Goal: Information Seeking & Learning: Check status

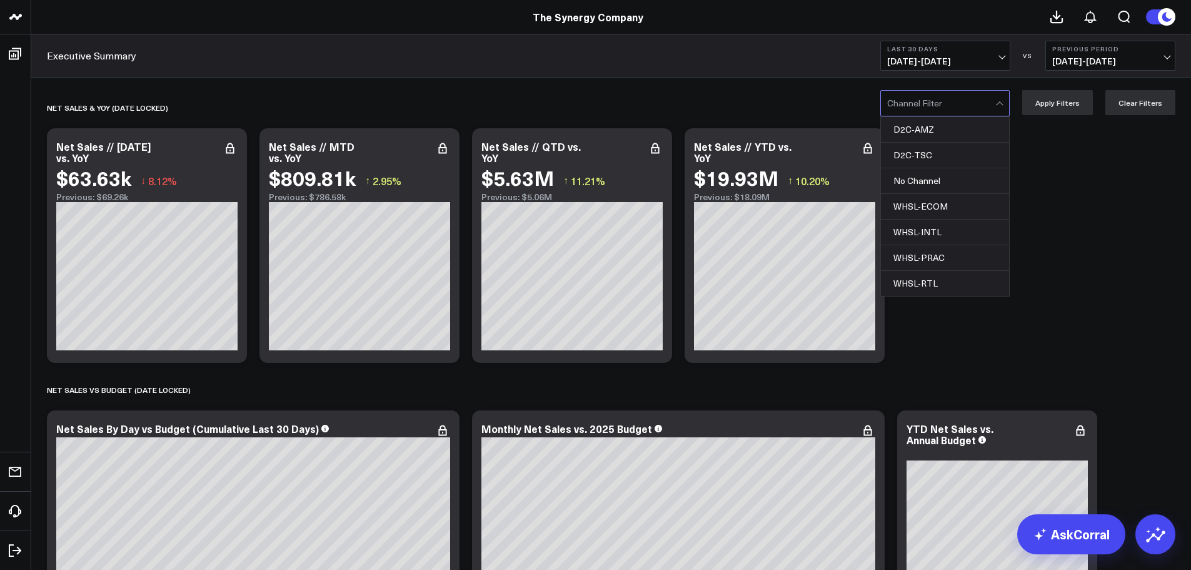
click at [1006, 99] on div at bounding box center [1001, 103] width 11 height 25
click at [948, 204] on div "WHSL-ECOM" at bounding box center [945, 207] width 128 height 26
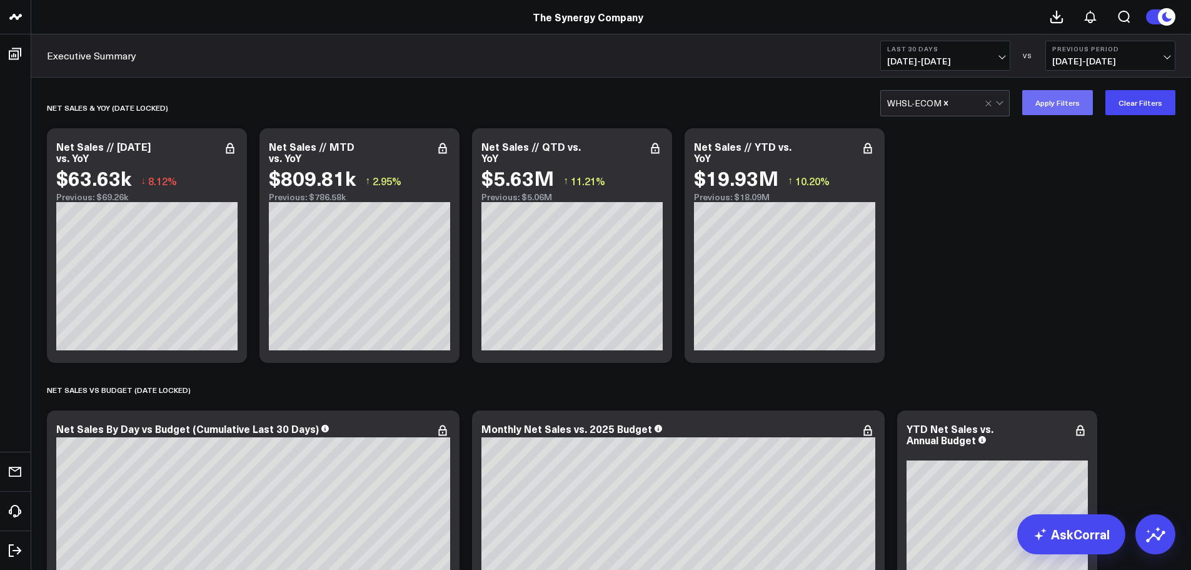
click at [1068, 110] on button "Apply Filters" at bounding box center [1058, 102] width 71 height 25
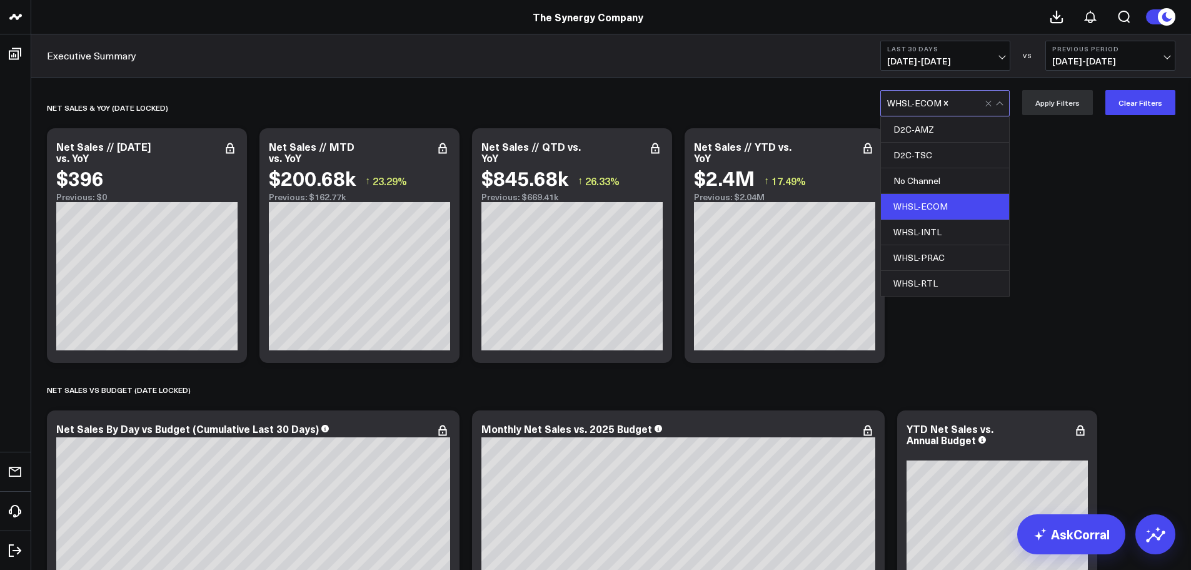
click at [998, 103] on div at bounding box center [995, 103] width 21 height 25
click at [944, 229] on div "WHSL-INTL" at bounding box center [945, 233] width 128 height 26
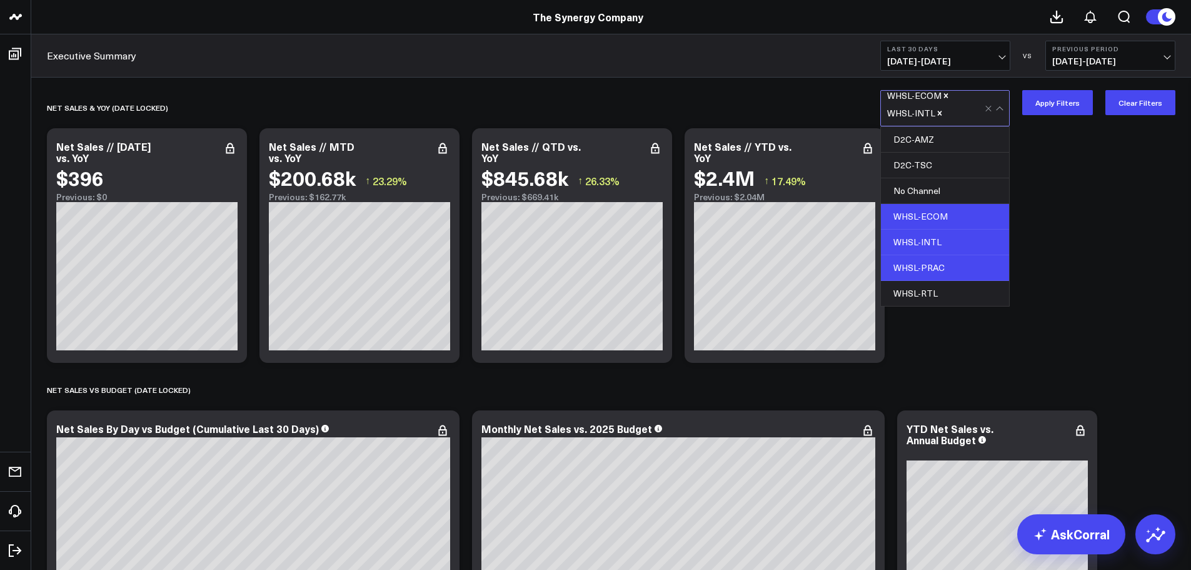
drag, startPoint x: 935, startPoint y: 263, endPoint x: 935, endPoint y: 275, distance: 11.3
click at [935, 265] on div "WHSL-PRAC" at bounding box center [945, 268] width 128 height 26
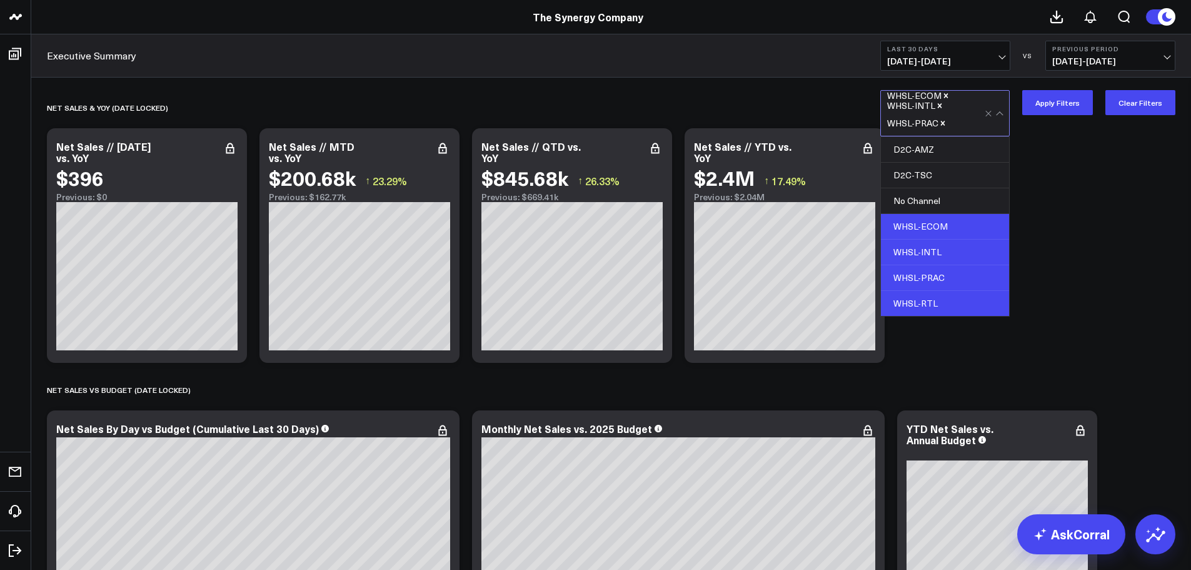
click at [930, 302] on div "WHSL-RTL" at bounding box center [945, 303] width 128 height 25
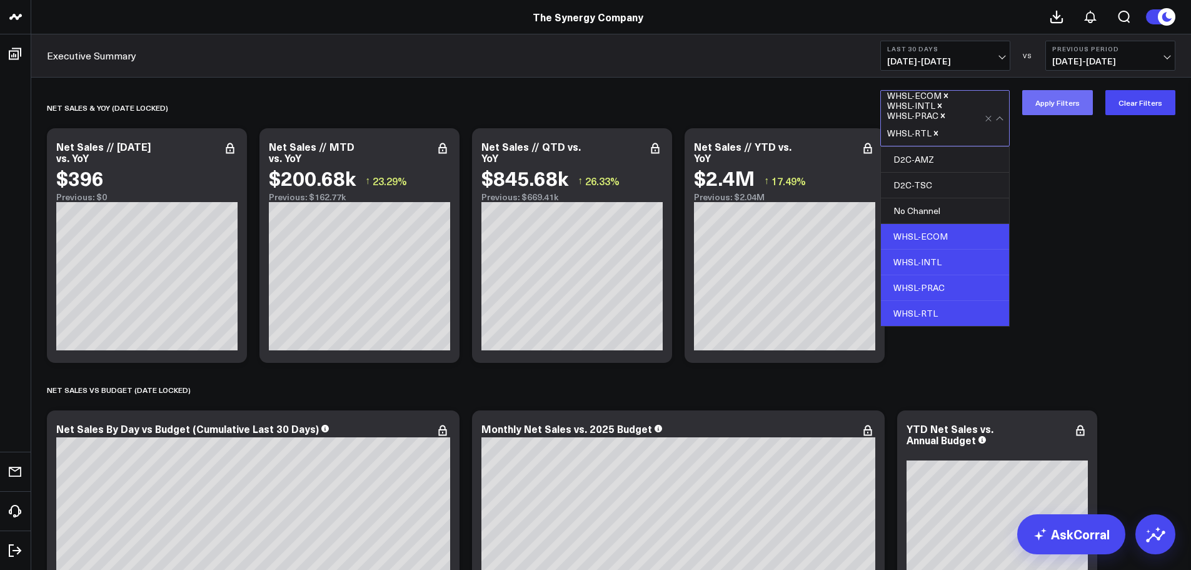
click at [1058, 100] on button "Apply Filters" at bounding box center [1058, 102] width 71 height 25
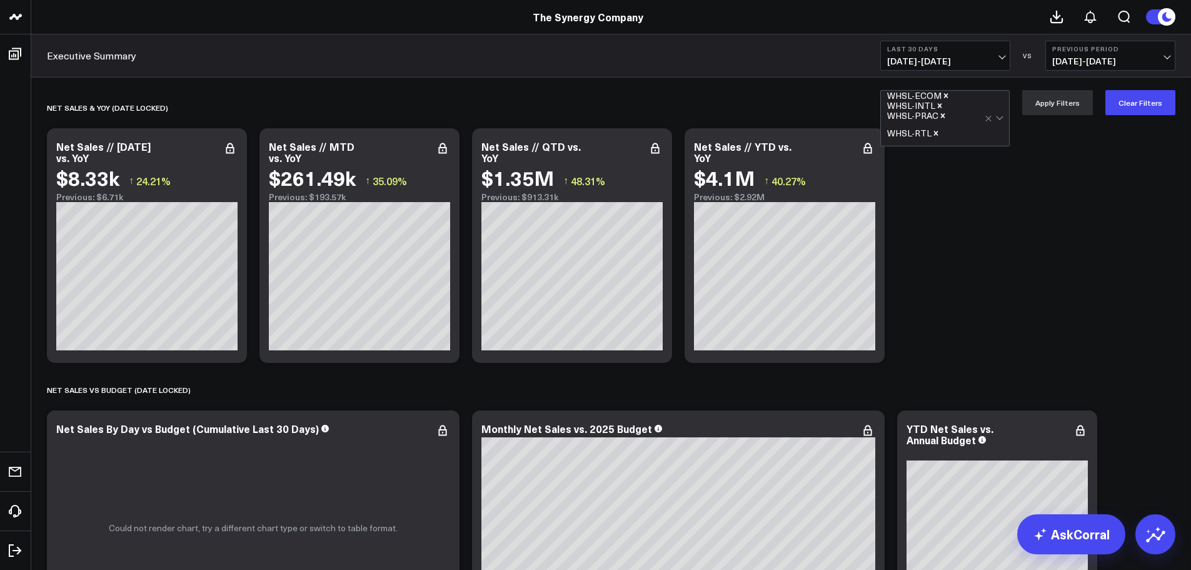
click at [1003, 56] on span "[DATE] - [DATE]" at bounding box center [945, 61] width 116 height 10
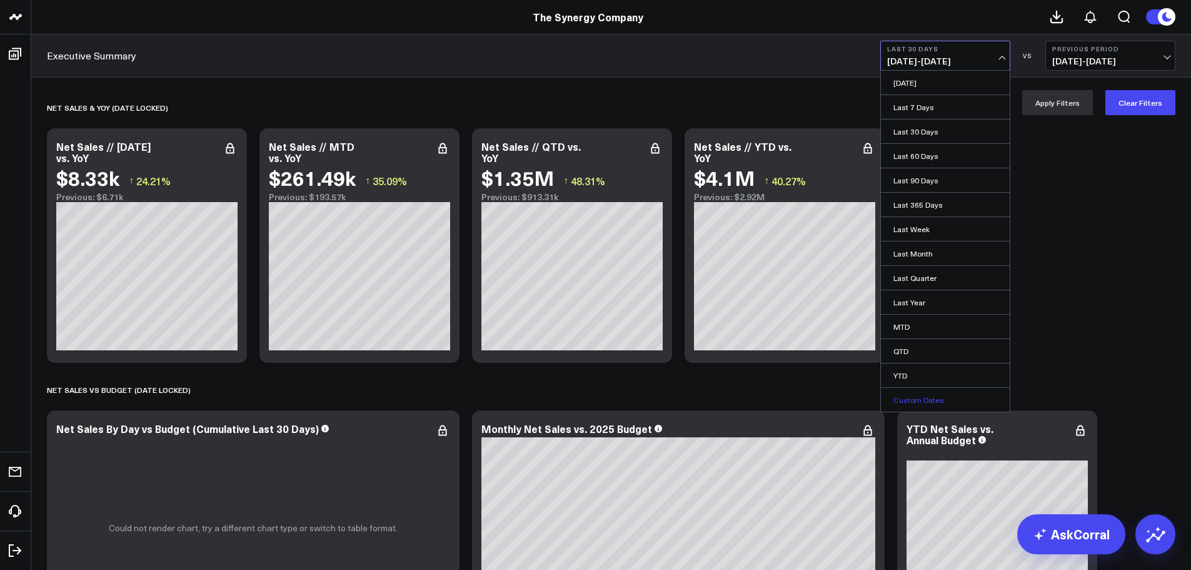
click at [922, 402] on link "Custom Dates" at bounding box center [945, 400] width 129 height 24
select select "8"
select select "2025"
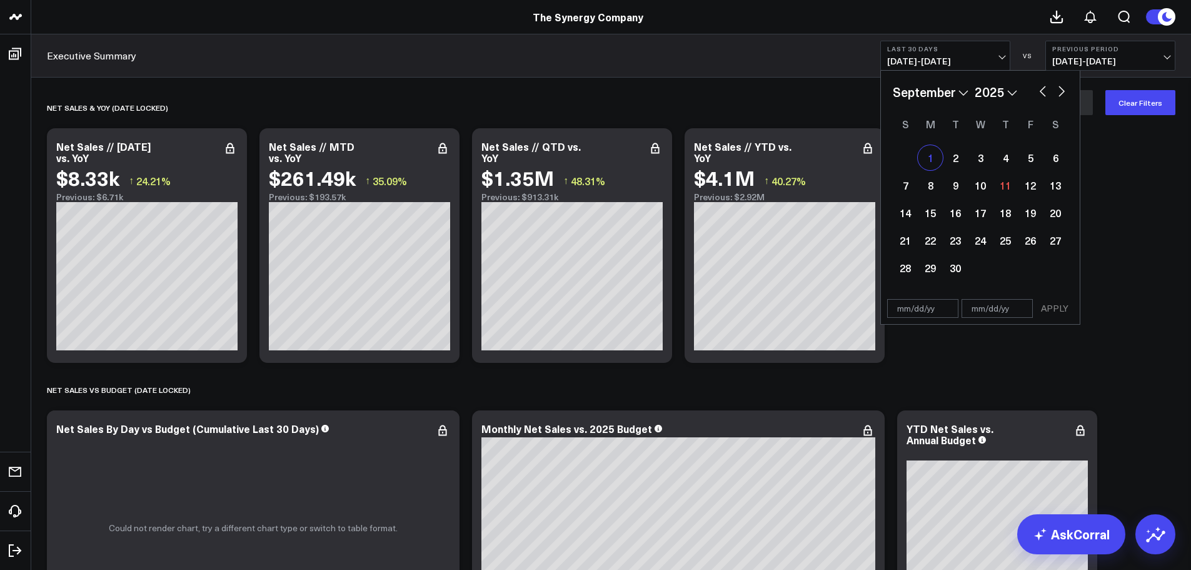
click at [928, 152] on div "1" at bounding box center [930, 157] width 25 height 25
type input "[DATE]"
select select "8"
select select "2025"
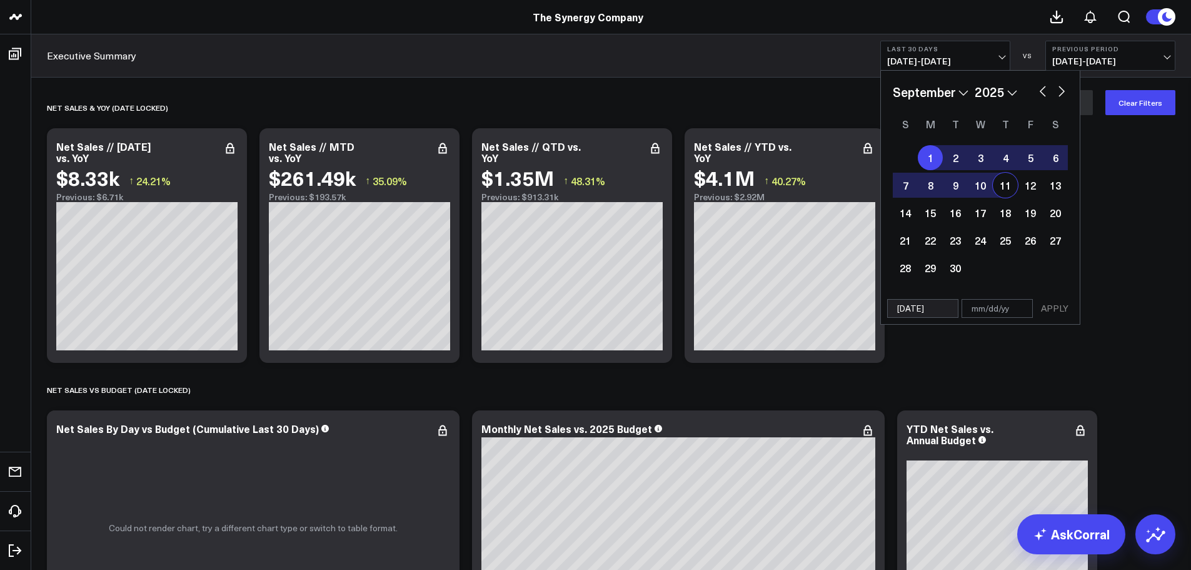
click at [1006, 190] on div "11" at bounding box center [1005, 185] width 25 height 25
type input "[DATE]"
select select "8"
select select "2025"
click at [1042, 311] on button "APPLY" at bounding box center [1055, 308] width 38 height 19
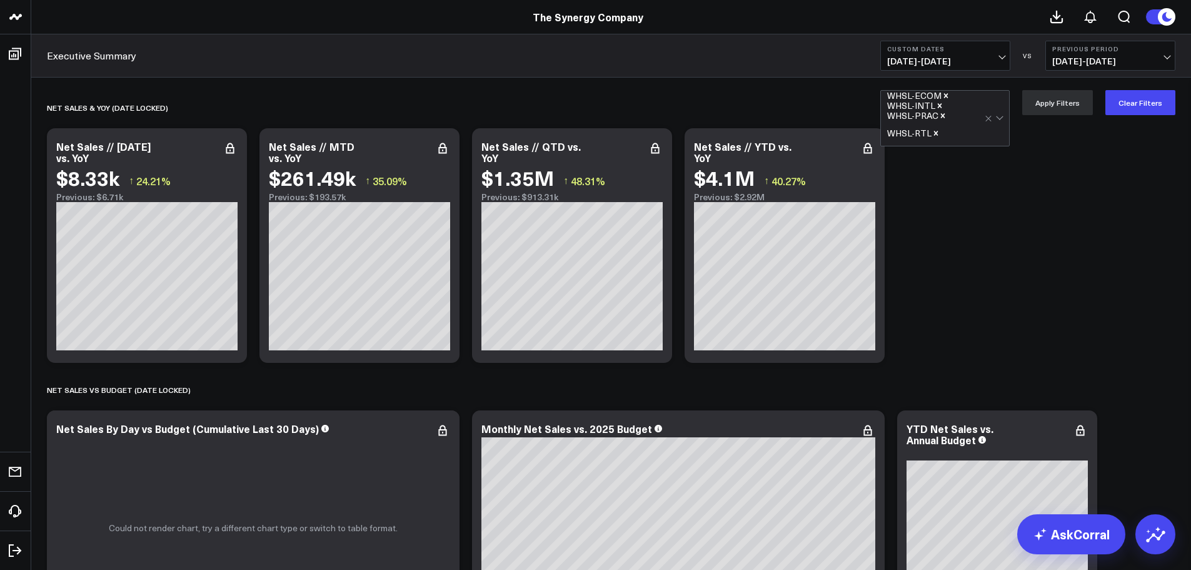
click at [943, 105] on icon "Remove WHSL-INTL" at bounding box center [940, 105] width 9 height 9
click at [944, 107] on icon "Remove WHSL-PRAC" at bounding box center [943, 105] width 4 height 4
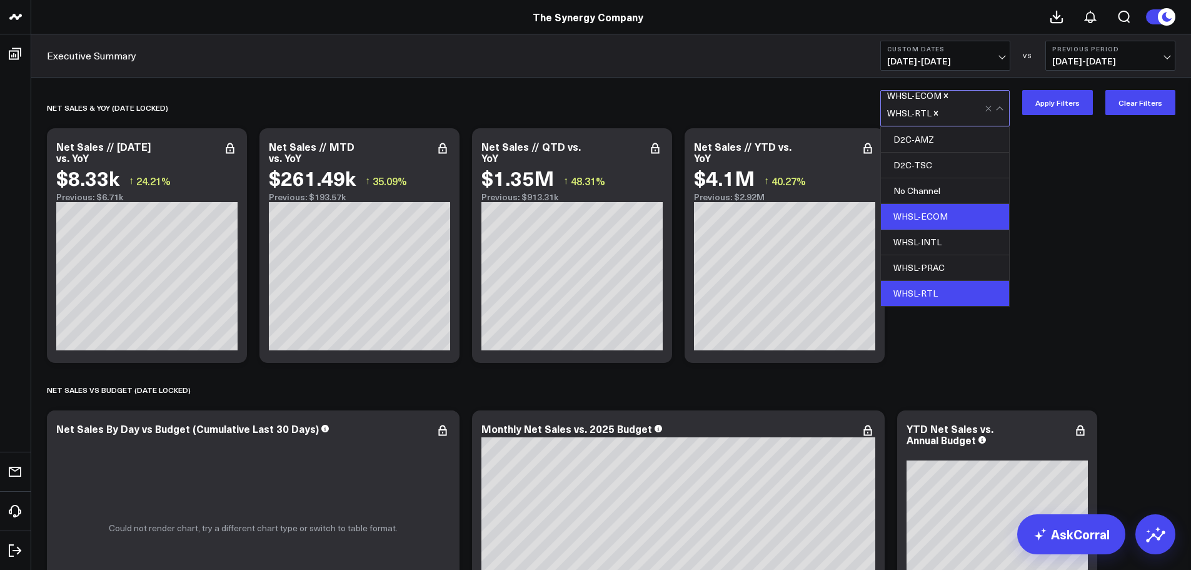
click at [942, 114] on input "text" at bounding box center [942, 113] width 2 height 25
click at [939, 114] on icon "Remove WHSL-RTL" at bounding box center [936, 113] width 9 height 9
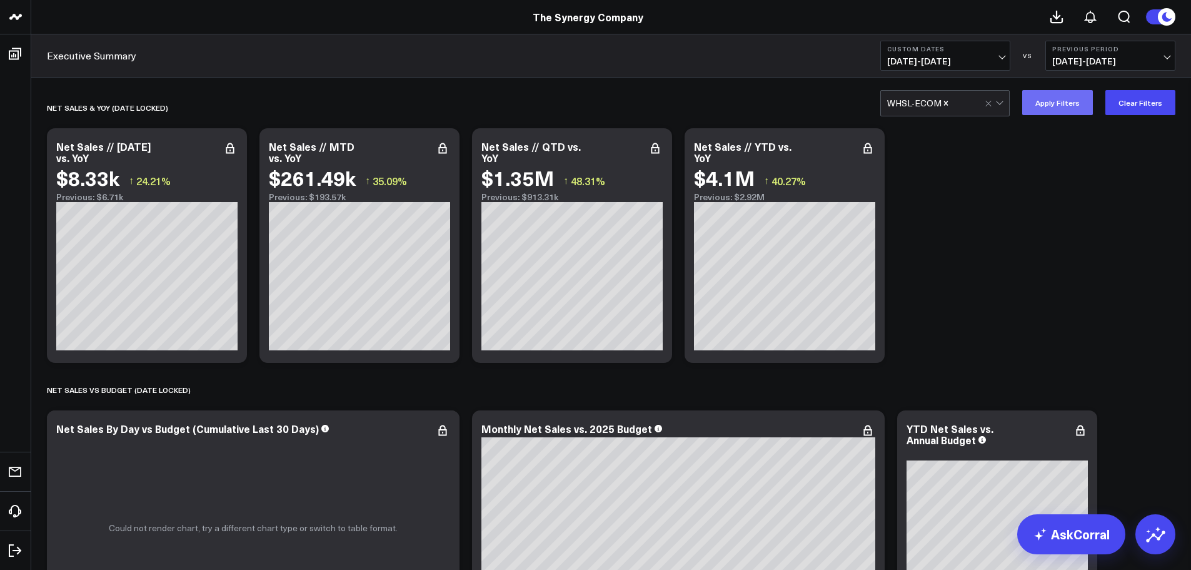
click at [1083, 98] on button "Apply Filters" at bounding box center [1058, 102] width 71 height 25
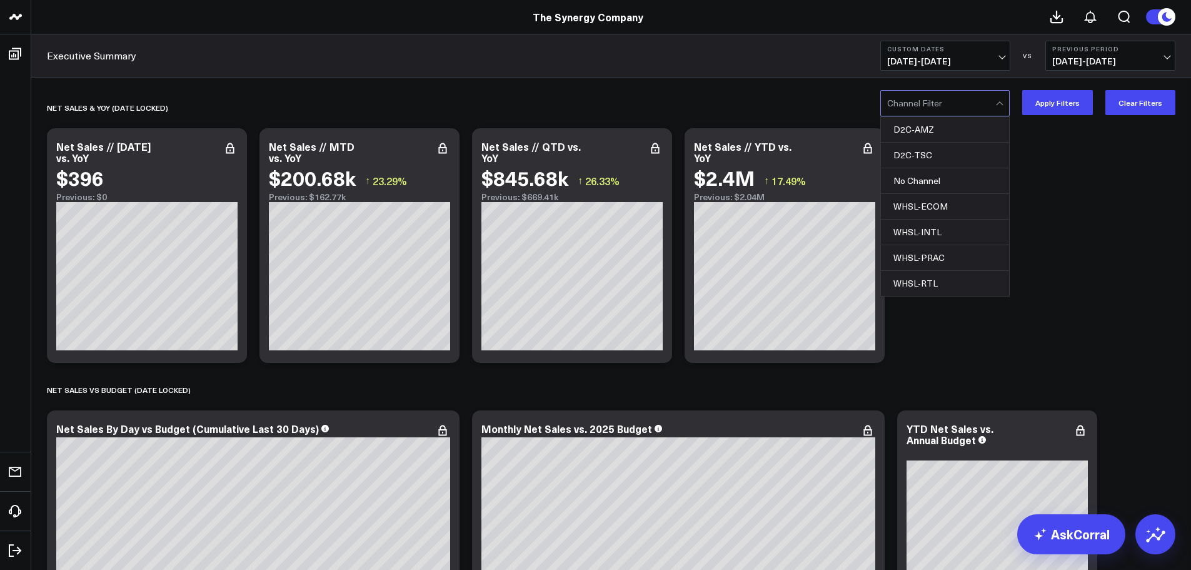
click at [1006, 103] on div at bounding box center [1001, 103] width 11 height 25
click at [938, 233] on div "WHSL-INTL" at bounding box center [945, 233] width 128 height 26
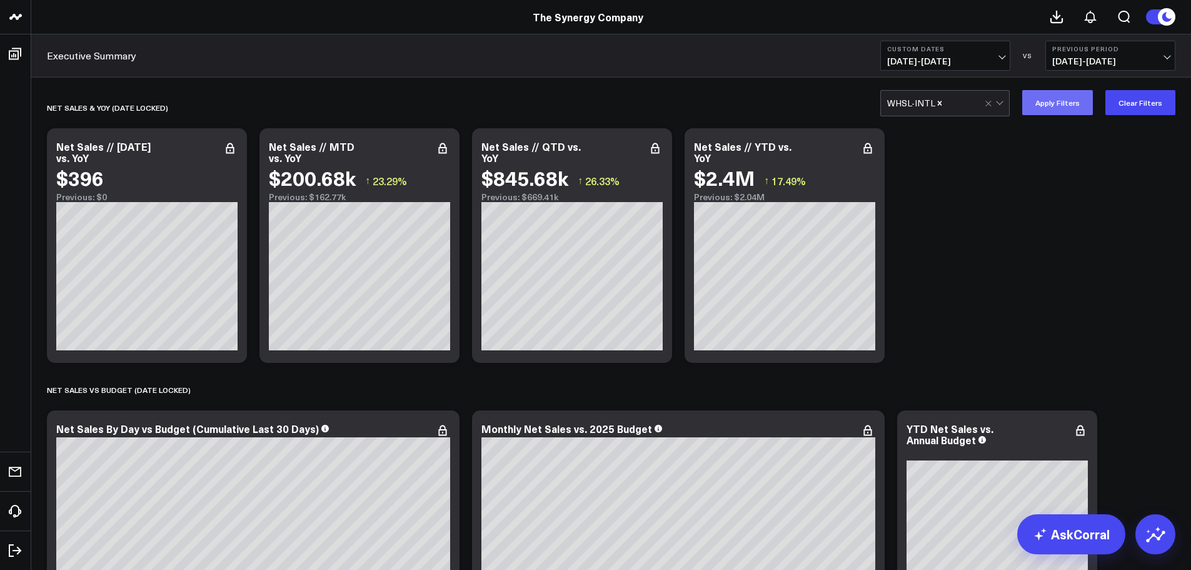
click at [1049, 111] on button "Apply Filters" at bounding box center [1058, 102] width 71 height 25
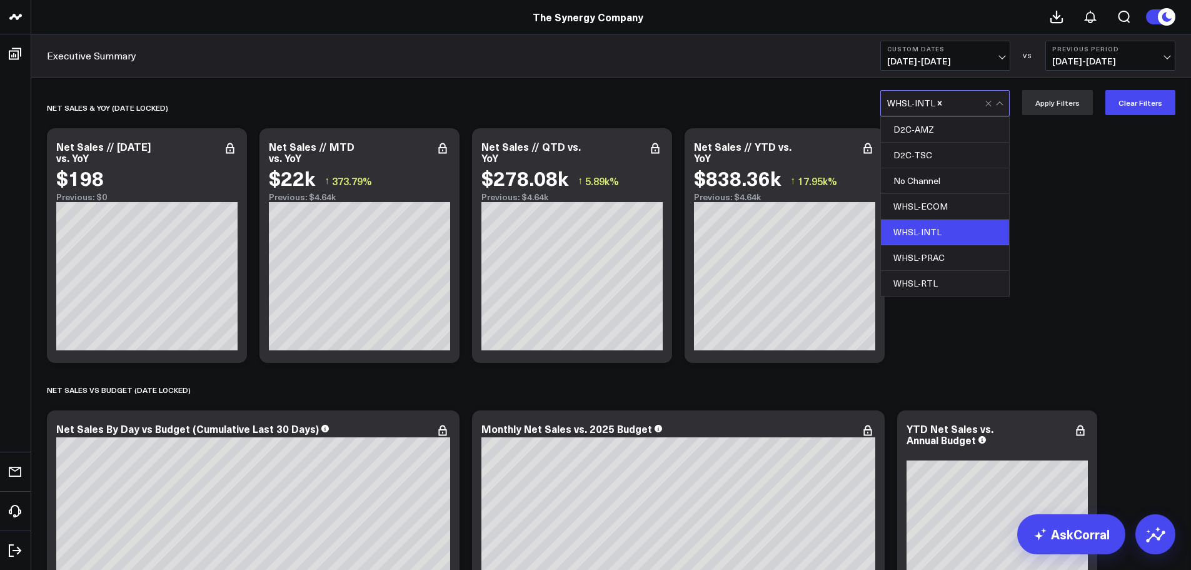
click at [985, 104] on div at bounding box center [964, 103] width 41 height 25
click at [939, 233] on div "WHSL-INTL" at bounding box center [945, 233] width 128 height 26
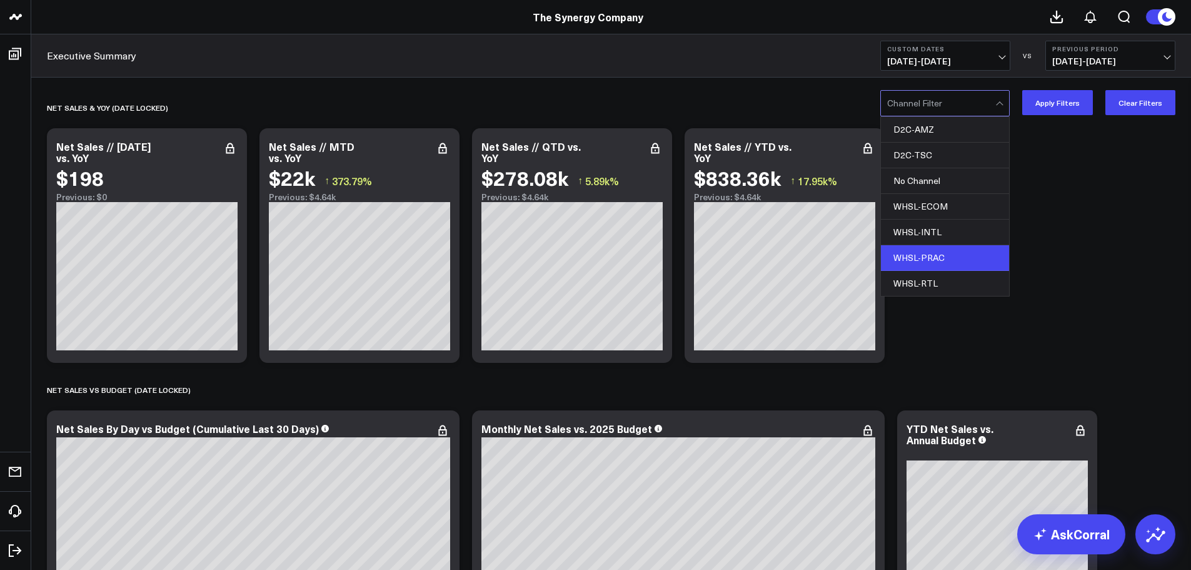
click at [933, 255] on div "WHSL-PRAC" at bounding box center [945, 258] width 128 height 26
click at [1044, 96] on button "Apply Filters" at bounding box center [1058, 102] width 71 height 25
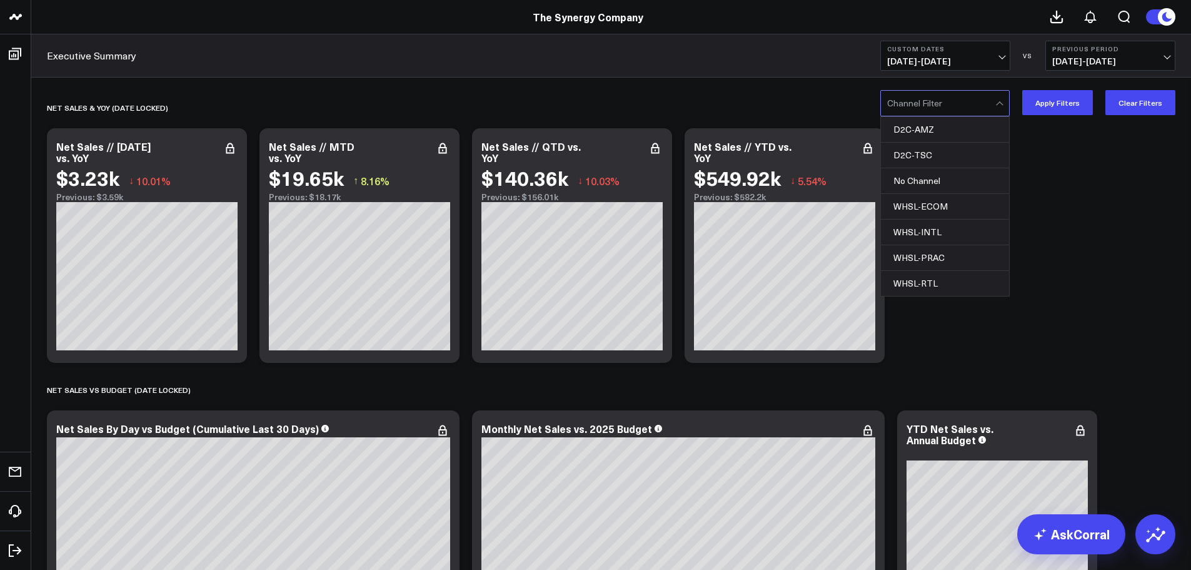
click at [991, 106] on div at bounding box center [941, 103] width 108 height 25
click at [931, 281] on div "WHSL-RTL" at bounding box center [945, 283] width 128 height 25
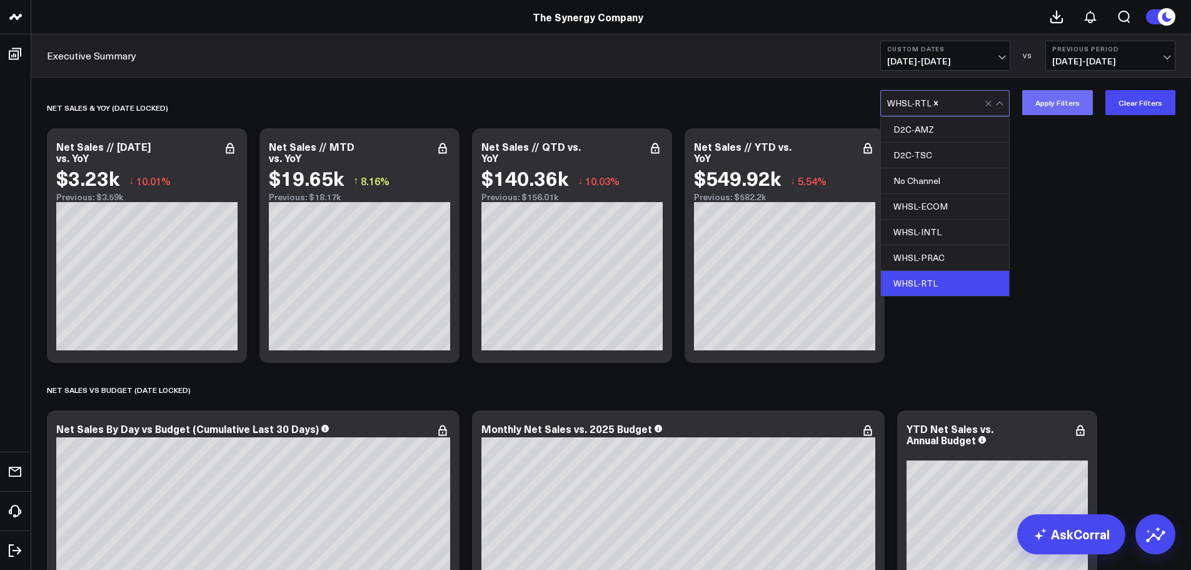
click at [1063, 104] on button "Apply Filters" at bounding box center [1058, 102] width 71 height 25
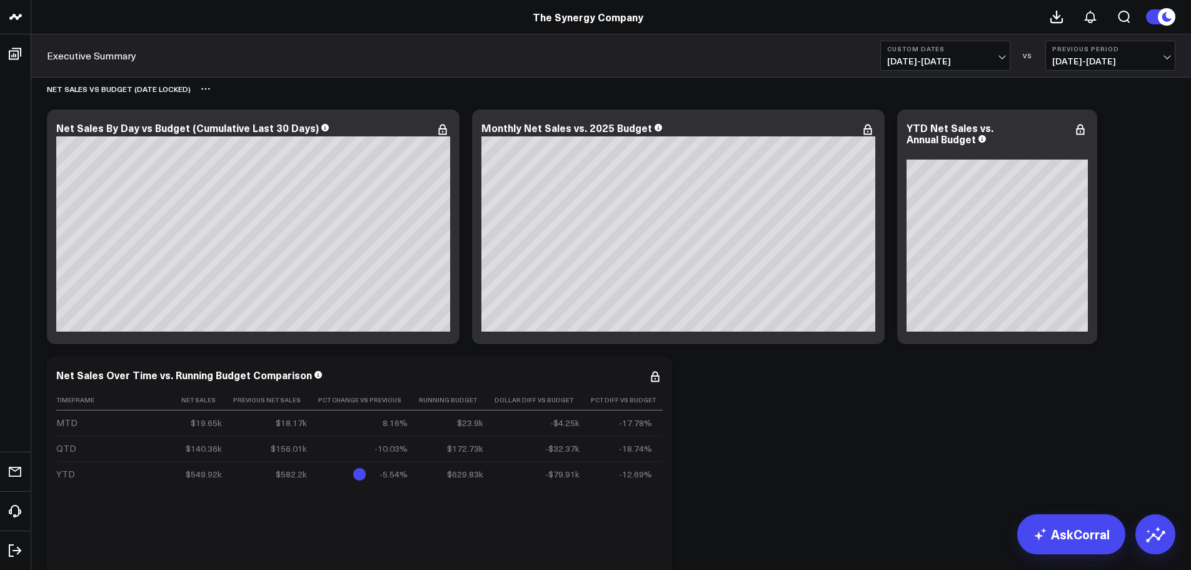
scroll to position [188, 0]
